Goal: Task Accomplishment & Management: Manage account settings

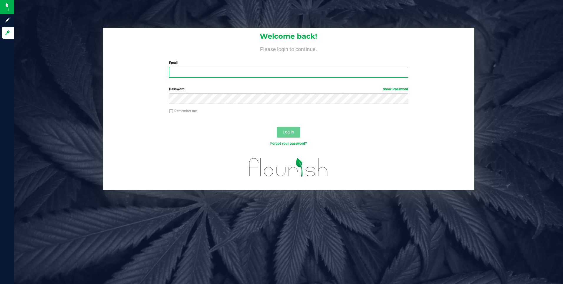
type input "[EMAIL_ADDRESS][DOMAIN_NAME]"
drag, startPoint x: 214, startPoint y: 71, endPoint x: 32, endPoint y: 47, distance: 184.3
click at [60, 55] on div "Welcome back! Please login to continue. Email [EMAIL_ADDRESS][DOMAIN_NAME] Requ…" at bounding box center [289, 109] width 558 height 162
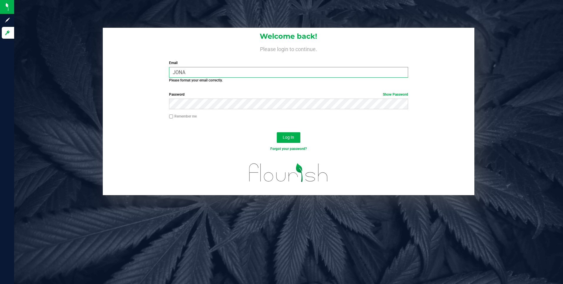
type input "[EMAIL_ADDRESS][DOMAIN_NAME]"
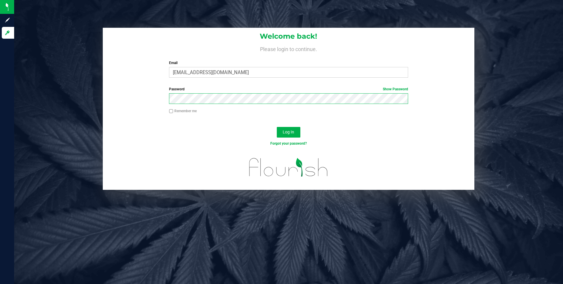
click at [110, 85] on form "Welcome back! Please login to continue. Email [EMAIL_ADDRESS][DOMAIN_NAME] Requ…" at bounding box center [288, 109] width 363 height 162
click at [277, 127] on button "Log In" at bounding box center [289, 132] width 24 height 11
